Goal: Task Accomplishment & Management: Manage account settings

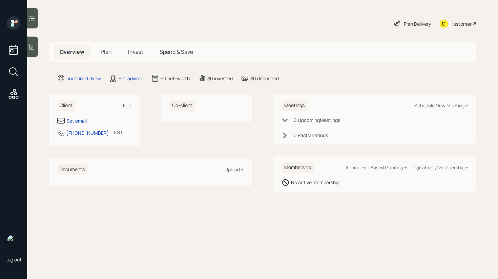
click at [126, 109] on div "Client Edit" at bounding box center [94, 105] width 75 height 11
click at [127, 106] on div "Edit" at bounding box center [127, 105] width 8 height 6
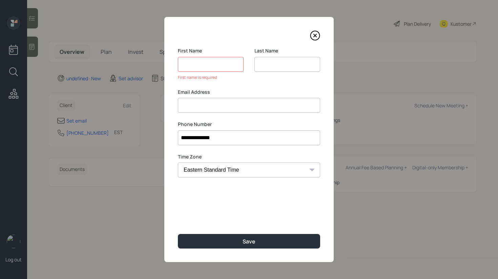
paste input "[EMAIL_ADDRESS][DOMAIN_NAME] [PERSON_NAME]"
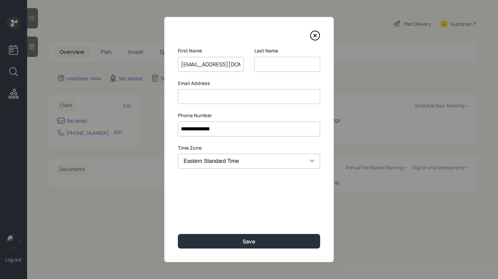
scroll to position [0, 58]
type input "[EMAIL_ADDRESS][DOMAIN_NAME] [PERSON_NAME]"
click at [193, 63] on input "[EMAIL_ADDRESS][DOMAIN_NAME] [PERSON_NAME]" at bounding box center [211, 64] width 66 height 15
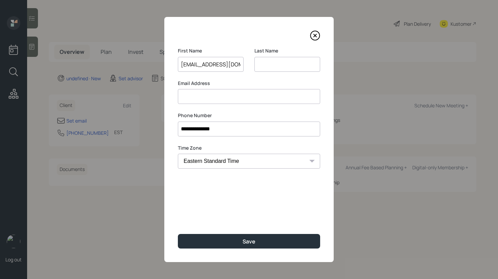
click at [193, 63] on input "[EMAIL_ADDRESS][DOMAIN_NAME] [PERSON_NAME]" at bounding box center [211, 64] width 66 height 15
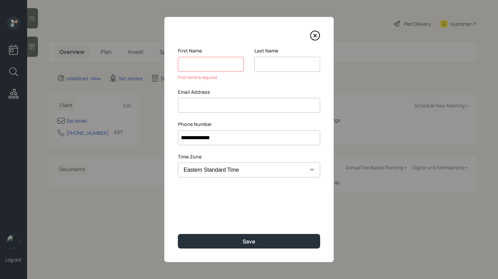
click at [206, 114] on div "**********" at bounding box center [248, 139] width 169 height 245
click at [206, 109] on input at bounding box center [249, 105] width 142 height 15
paste input "[EMAIL_ADDRESS][DOMAIN_NAME] [PERSON_NAME]"
click at [267, 106] on input "[EMAIL_ADDRESS][DOMAIN_NAME] [PERSON_NAME]" at bounding box center [249, 105] width 142 height 15
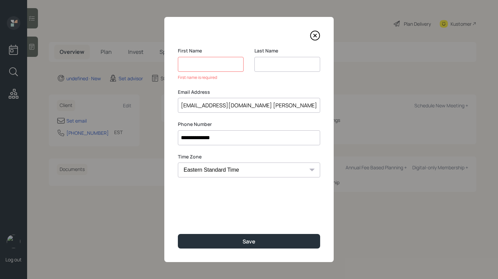
type input "[EMAIL_ADDRESS][DOMAIN_NAME] [PERSON_NAME]"
click at [211, 71] on input at bounding box center [211, 64] width 66 height 15
paste input "[PERSON_NAME]"
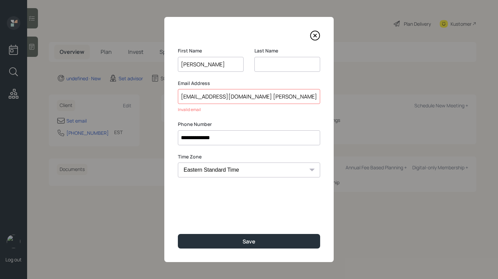
type input "[PERSON_NAME]"
click at [266, 98] on input "[EMAIL_ADDRESS][DOMAIN_NAME] [PERSON_NAME]" at bounding box center [249, 96] width 142 height 15
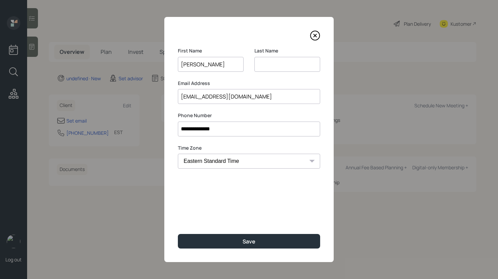
type input "[EMAIL_ADDRESS][DOMAIN_NAME]"
click at [272, 67] on input at bounding box center [288, 64] width 66 height 15
paste input "[PERSON_NAME]"
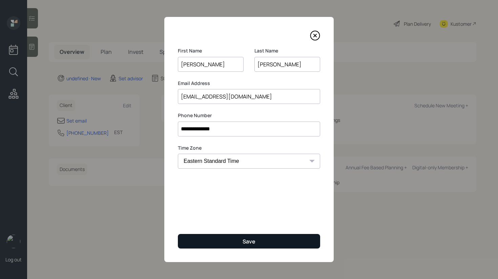
type input "[PERSON_NAME]"
click at [255, 239] on div "Save" at bounding box center [249, 241] width 13 height 7
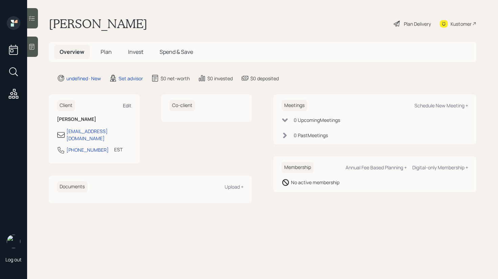
click at [129, 105] on div "Edit" at bounding box center [127, 105] width 8 height 6
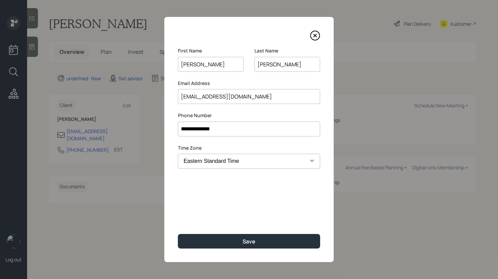
click at [264, 98] on input "[EMAIL_ADDRESS][DOMAIN_NAME]" at bounding box center [249, 96] width 142 height 15
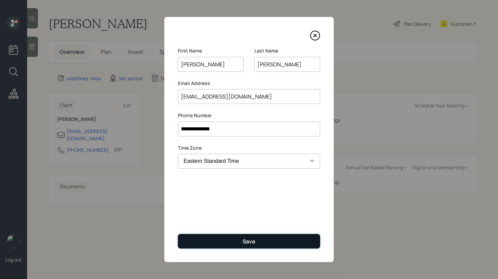
click at [272, 247] on button "Save" at bounding box center [249, 241] width 142 height 15
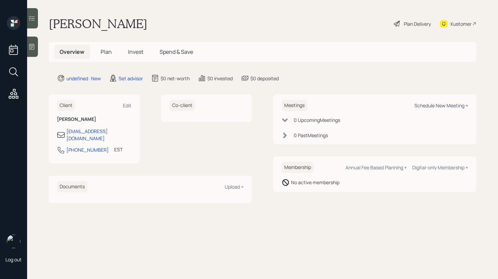
click at [423, 105] on div "Schedule New Meeting +" at bounding box center [442, 105] width 54 height 6
select select "round-[PERSON_NAME]"
